Goal: Find specific page/section: Find specific page/section

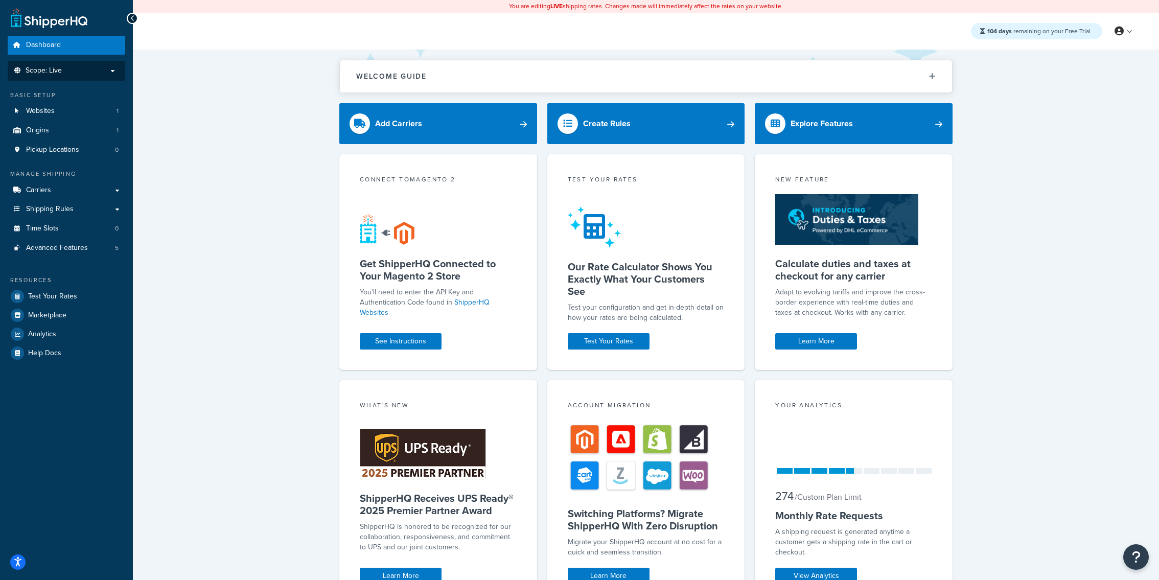
click at [85, 62] on li "Scope: Live" at bounding box center [67, 71] width 118 height 20
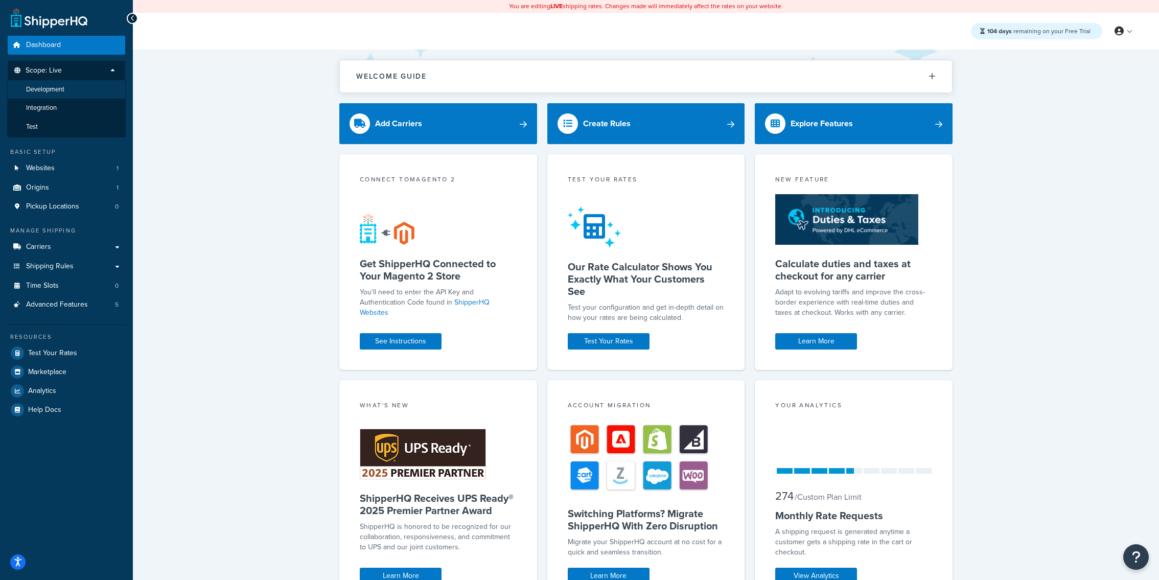
click at [84, 96] on li "Development" at bounding box center [66, 89] width 119 height 19
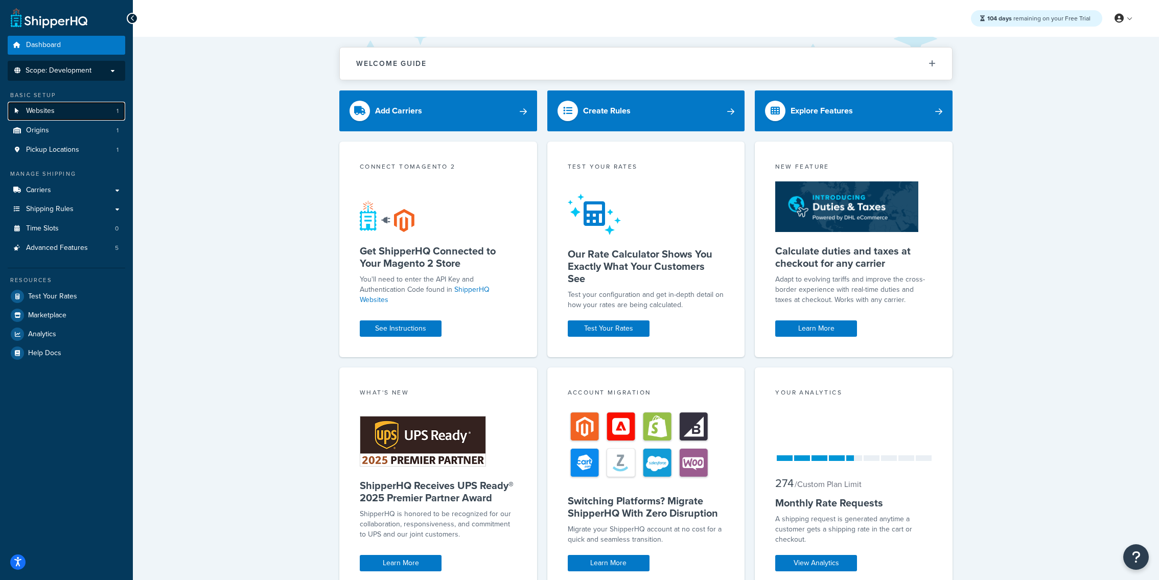
click at [100, 116] on link "Websites 1" at bounding box center [67, 111] width 118 height 19
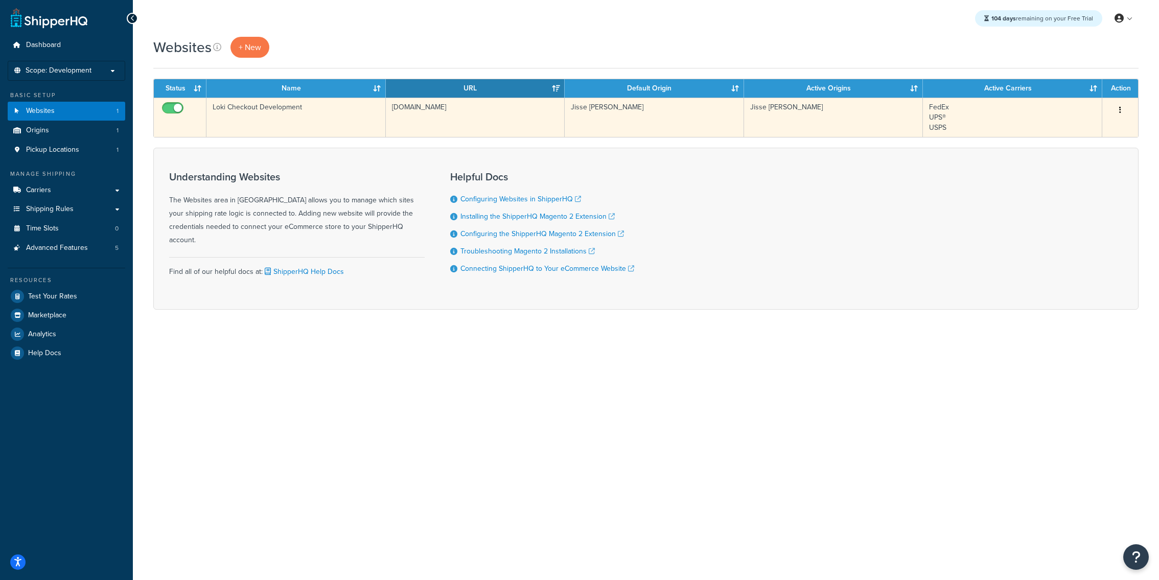
click at [288, 127] on td "Loki Checkout Development" at bounding box center [296, 117] width 179 height 39
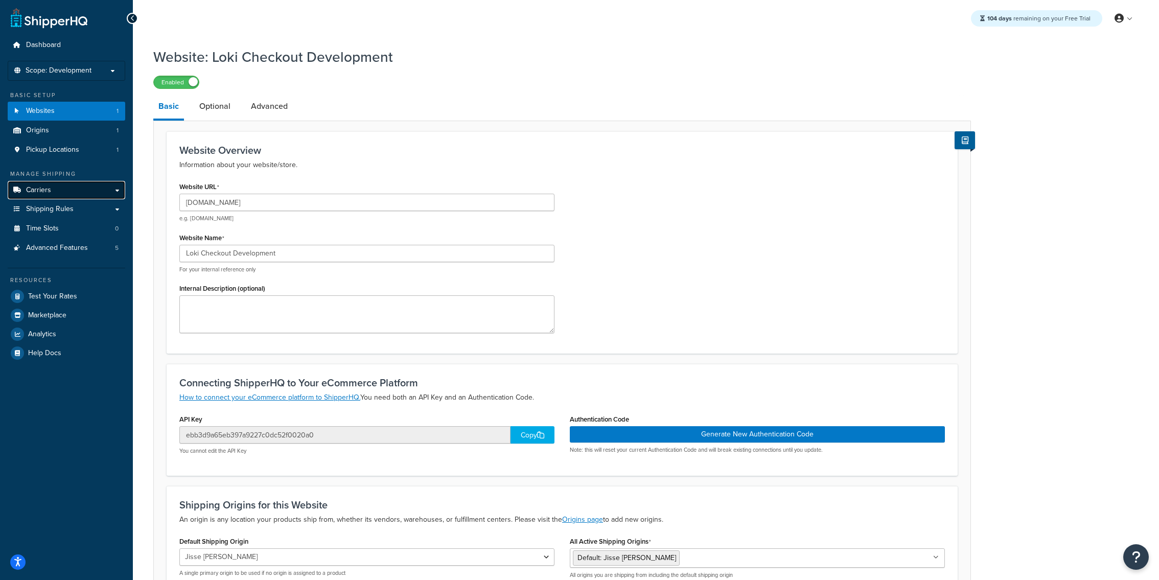
click at [77, 193] on link "Carriers" at bounding box center [67, 190] width 118 height 19
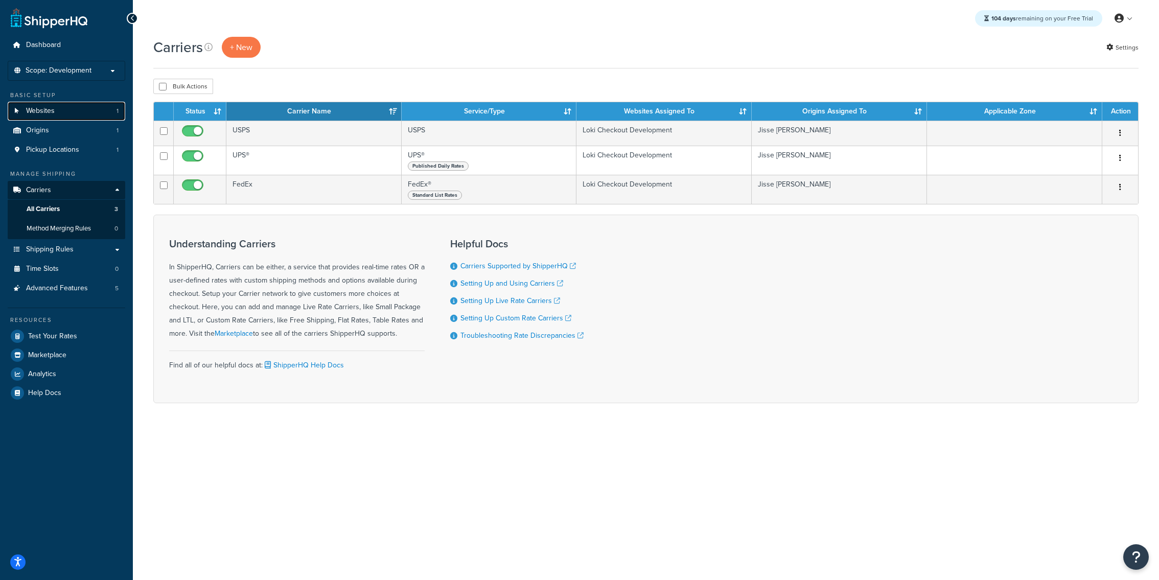
click at [95, 113] on link "Websites 1" at bounding box center [67, 111] width 118 height 19
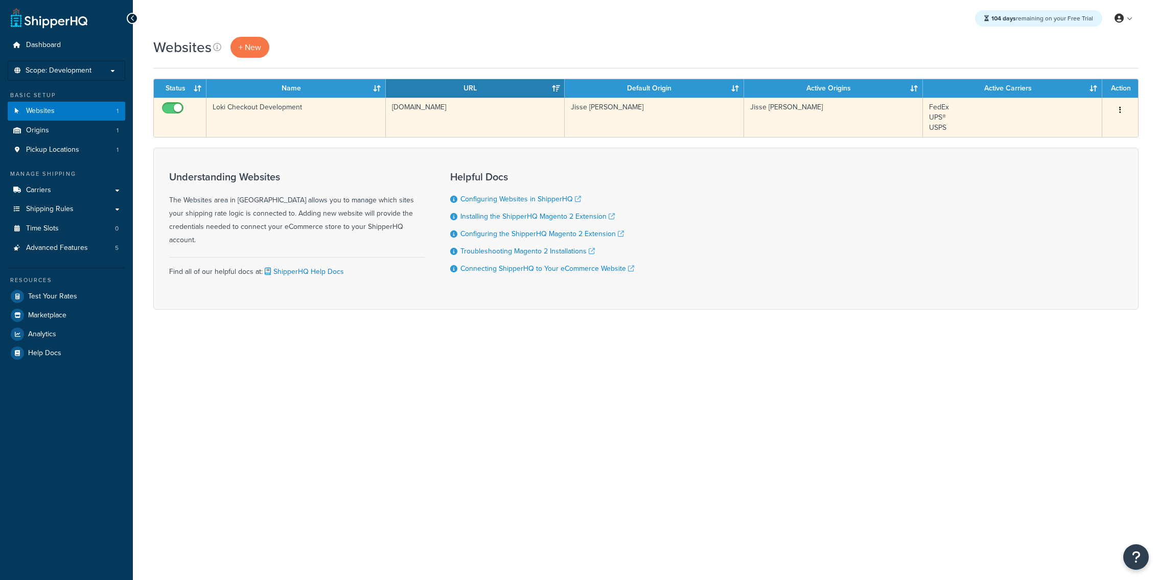
click at [332, 136] on td "Loki Checkout Development" at bounding box center [296, 117] width 179 height 39
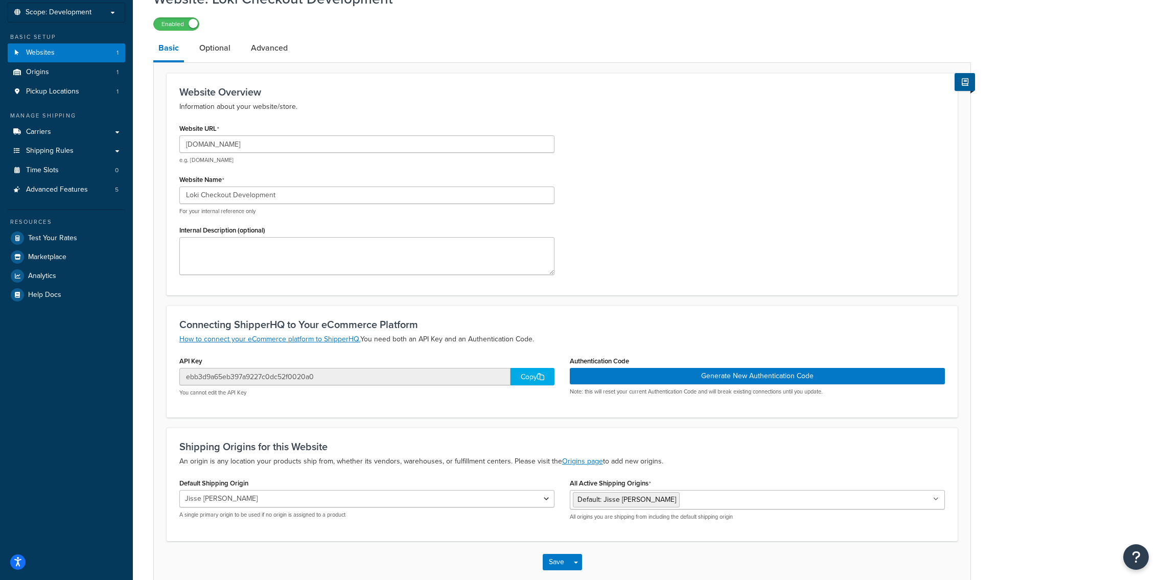
scroll to position [56, 0]
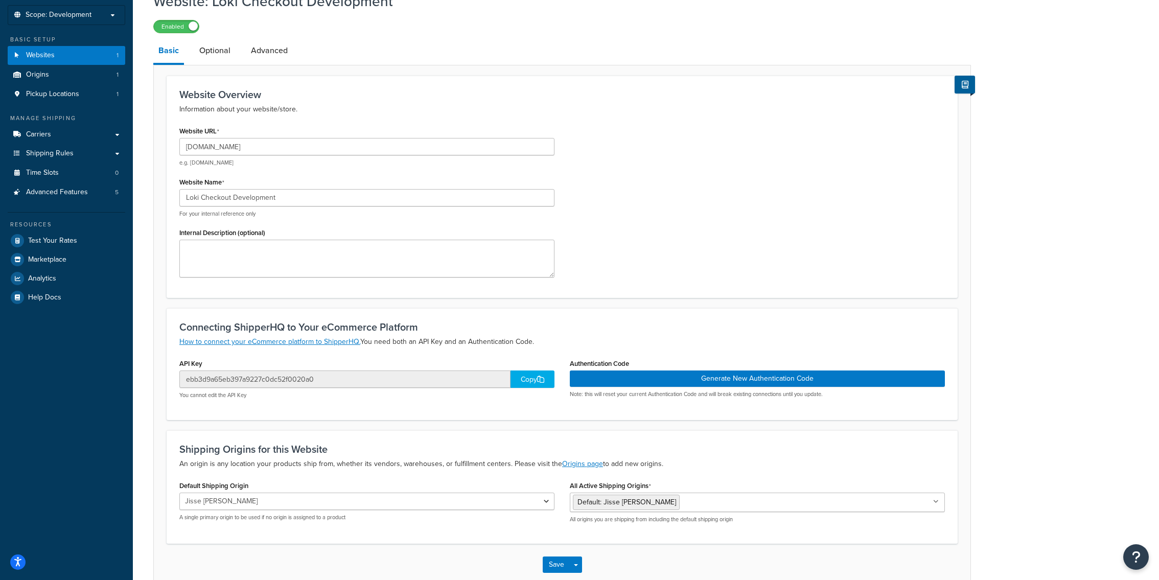
click at [521, 383] on div "Copy" at bounding box center [533, 379] width 44 height 17
